Goal: Task Accomplishment & Management: Manage account settings

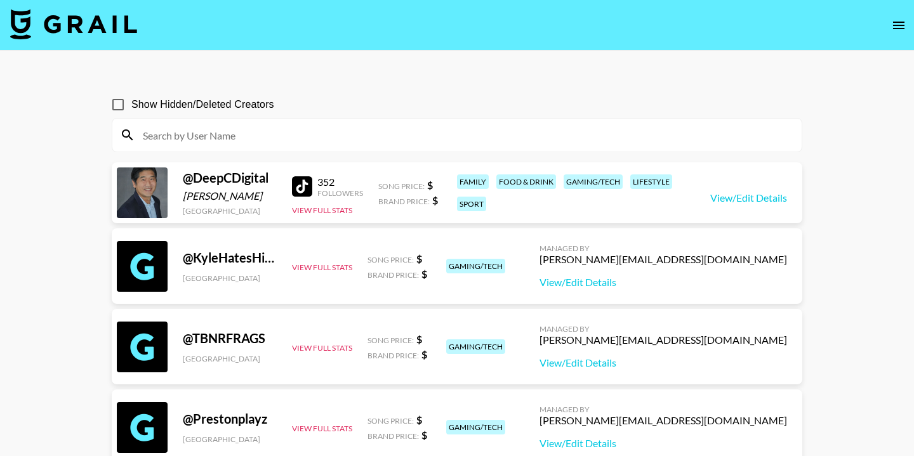
click at [308, 138] on input at bounding box center [464, 135] width 659 height 20
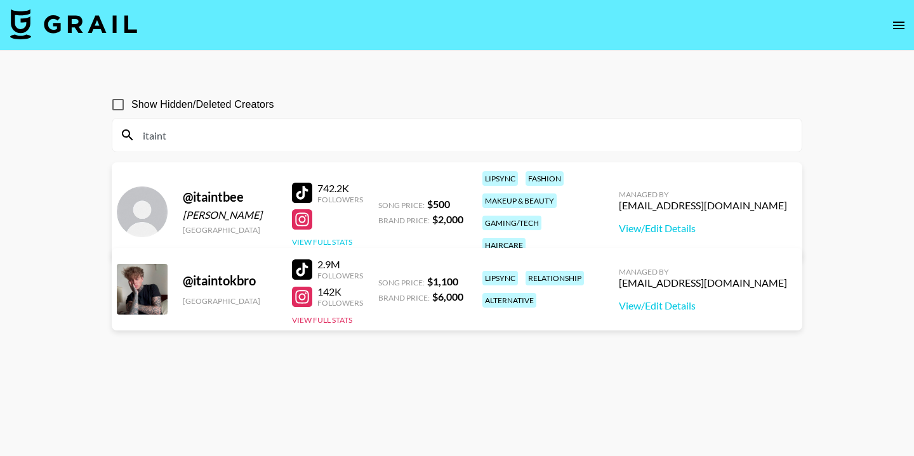
type input "itaint"
click at [350, 237] on button "View Full Stats" at bounding box center [322, 242] width 60 height 10
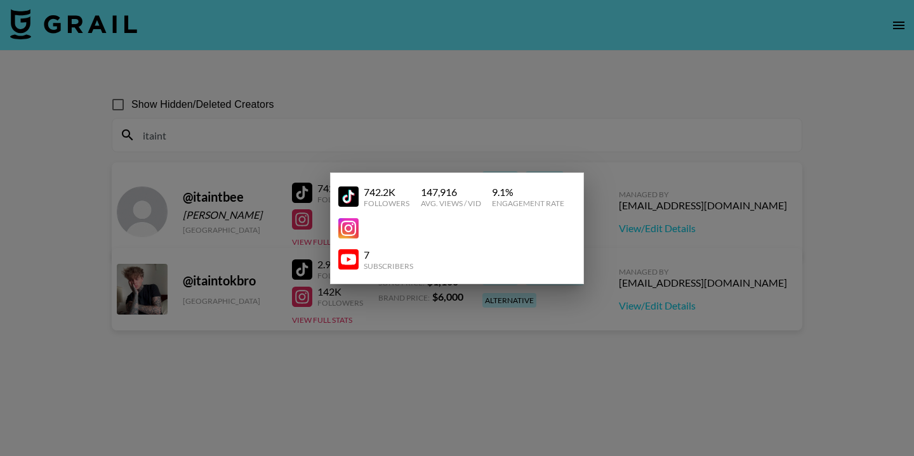
click at [508, 135] on div at bounding box center [457, 228] width 914 height 456
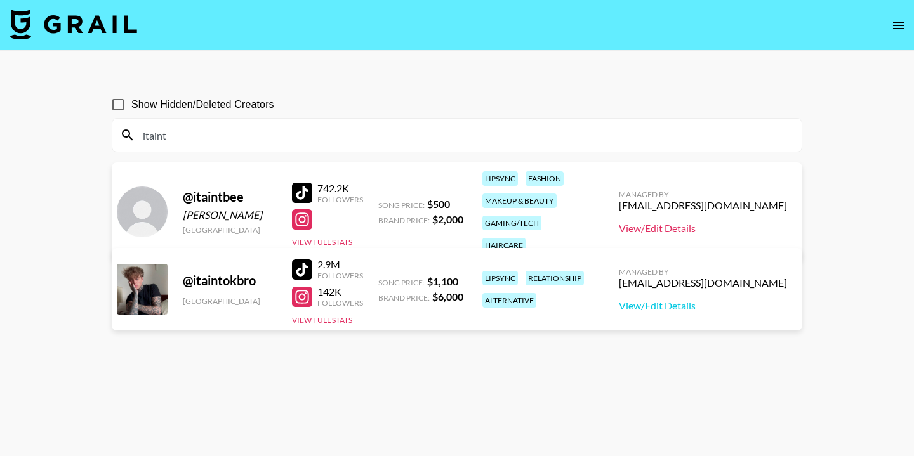
click at [693, 222] on link "View/Edit Details" at bounding box center [703, 228] width 168 height 13
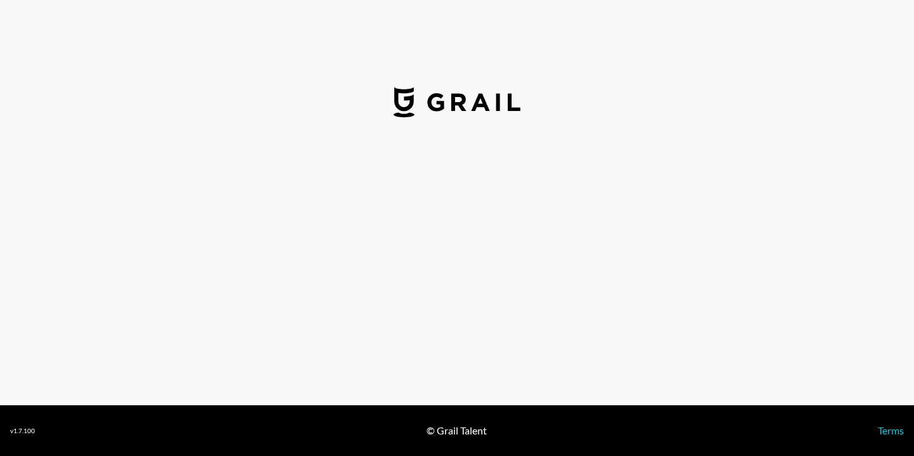
select select "USD"
